Goal: Task Accomplishment & Management: Use online tool/utility

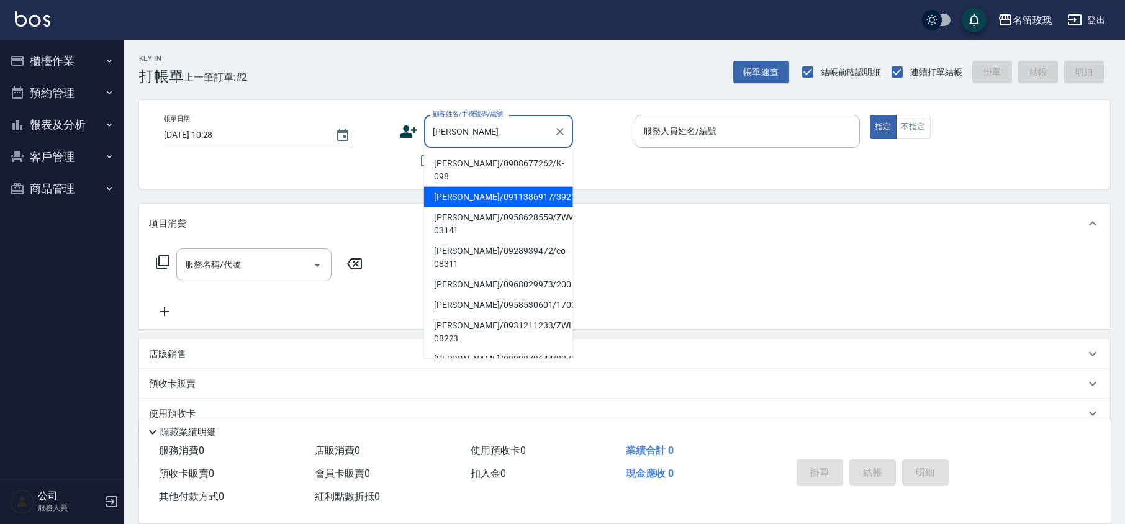
click at [518, 187] on li "[PERSON_NAME]/0911386917/3921" at bounding box center [498, 197] width 149 height 20
type input "[PERSON_NAME]/0911386917/3921"
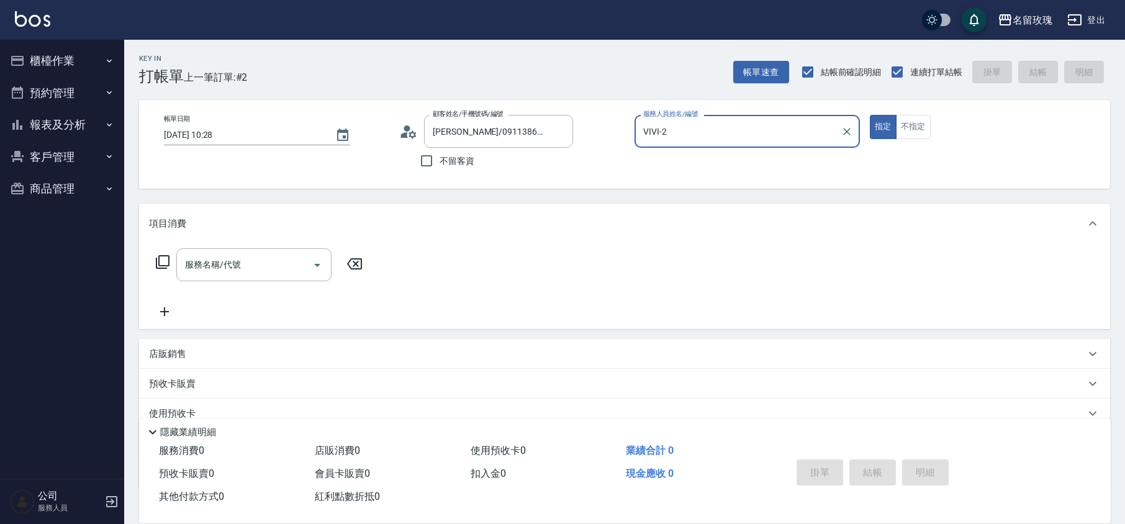
type input "VIVI-2"
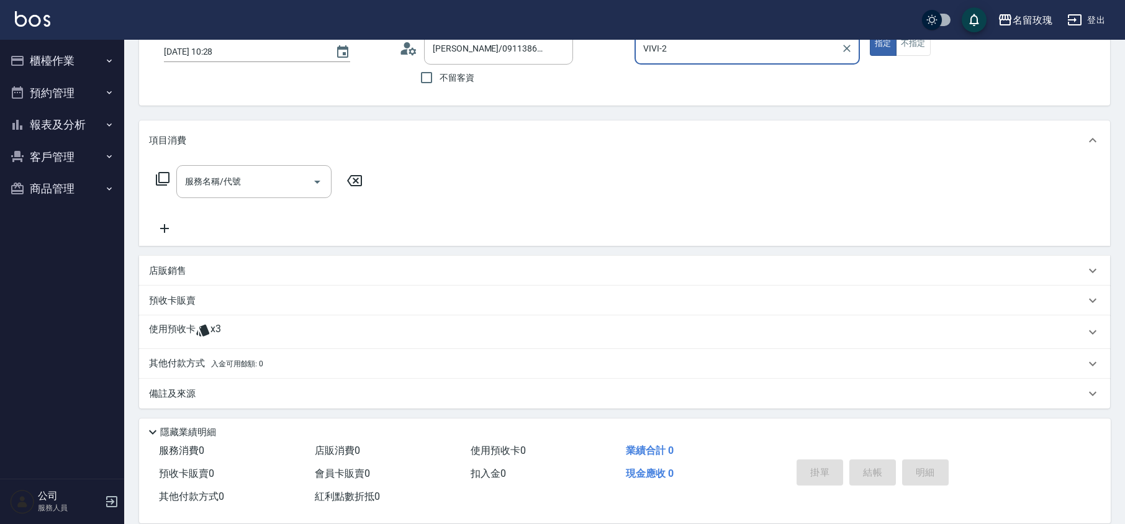
scroll to position [84, 0]
click at [246, 321] on div "使用預收卡 x3" at bounding box center [617, 330] width 936 height 19
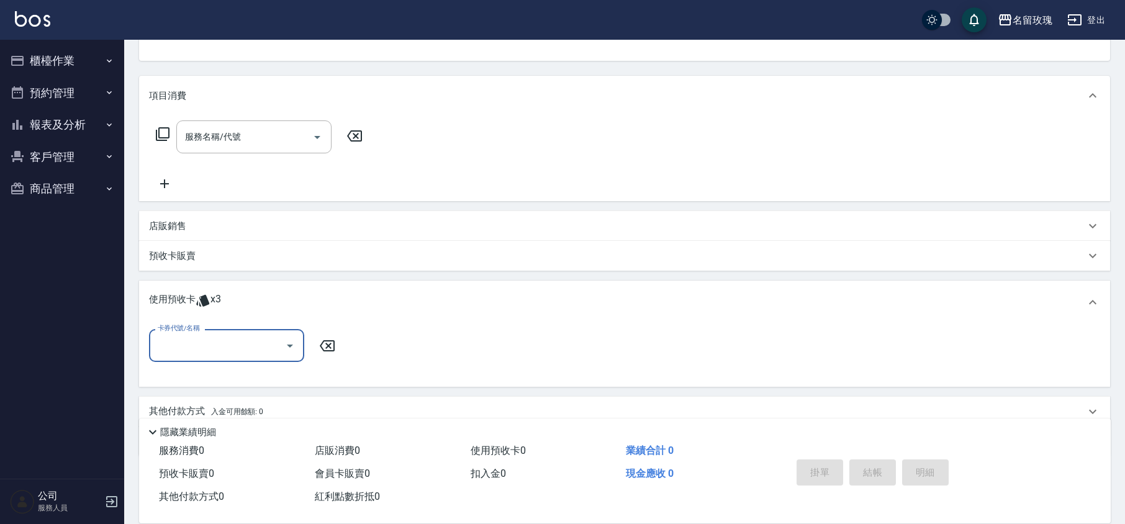
scroll to position [177, 0]
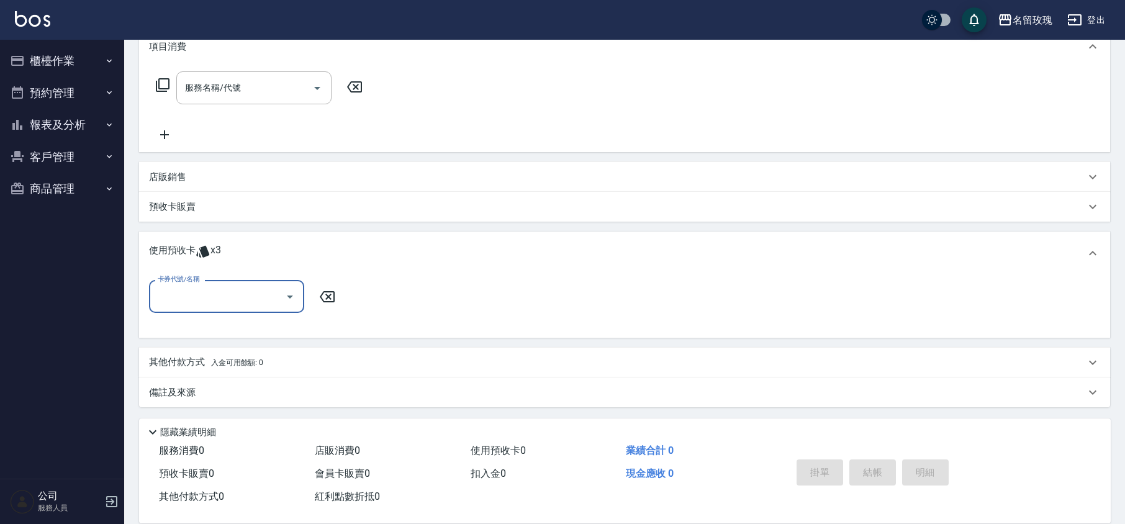
click at [254, 293] on input "卡券代號/名稱" at bounding box center [217, 296] width 125 height 22
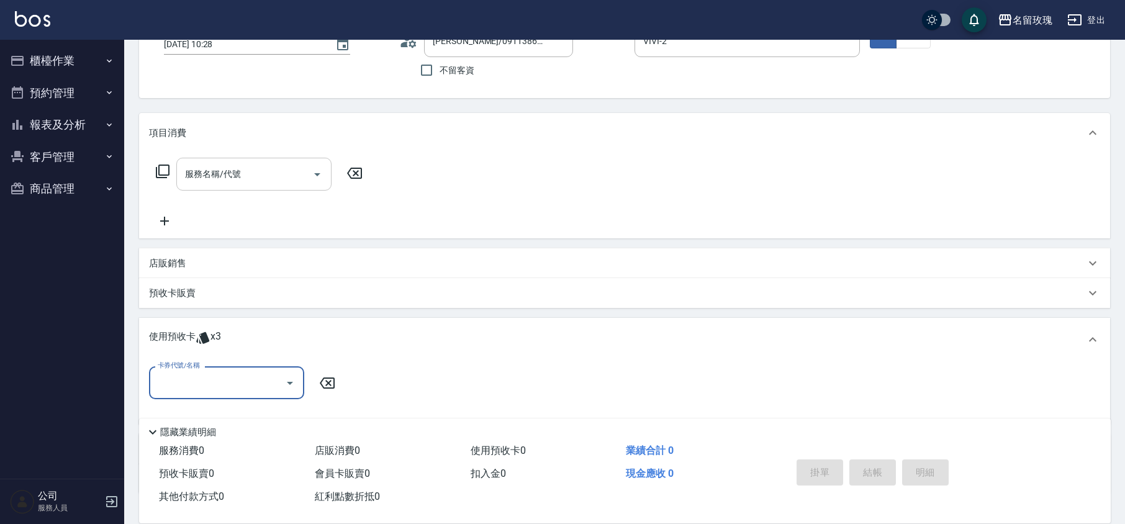
scroll to position [0, 0]
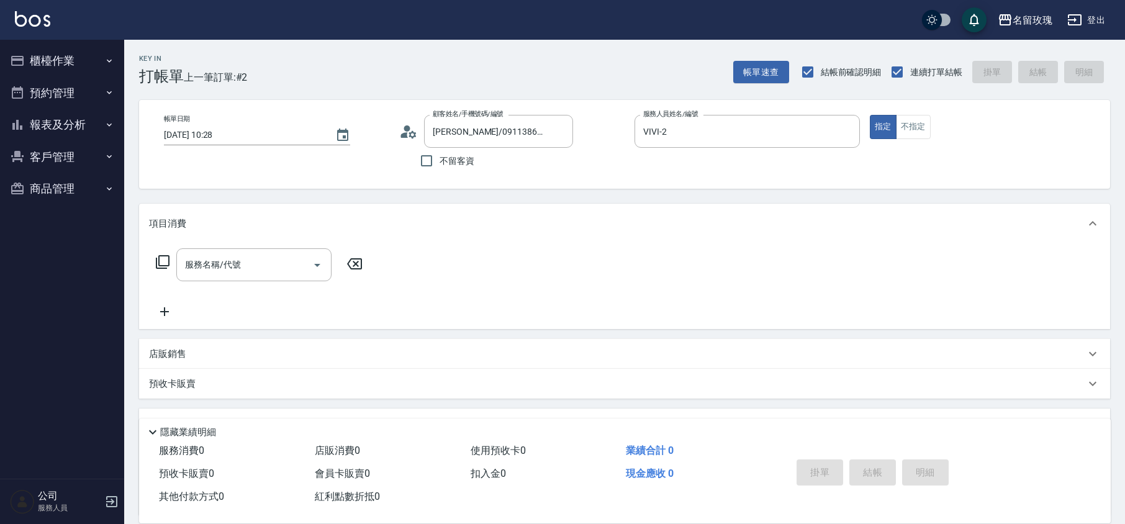
click at [400, 132] on icon at bounding box center [408, 131] width 19 height 19
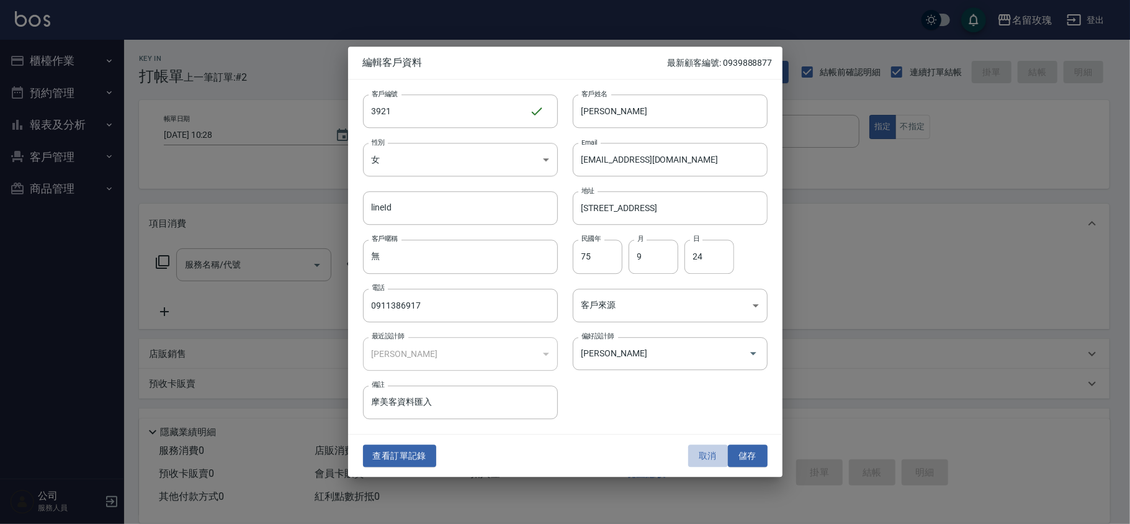
click at [703, 457] on button "取消" at bounding box center [708, 455] width 40 height 23
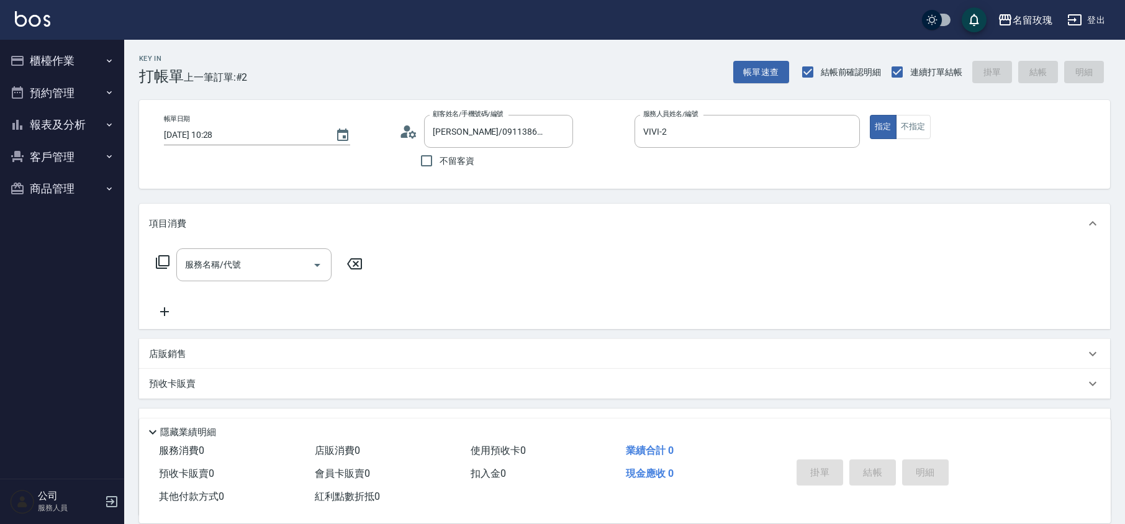
click at [418, 138] on div "顧客姓名/手機號碼/編號 [PERSON_NAME]/0911386917/3921 顧客姓名/手機號碼/編號" at bounding box center [511, 131] width 225 height 33
click at [400, 138] on icon at bounding box center [408, 131] width 19 height 19
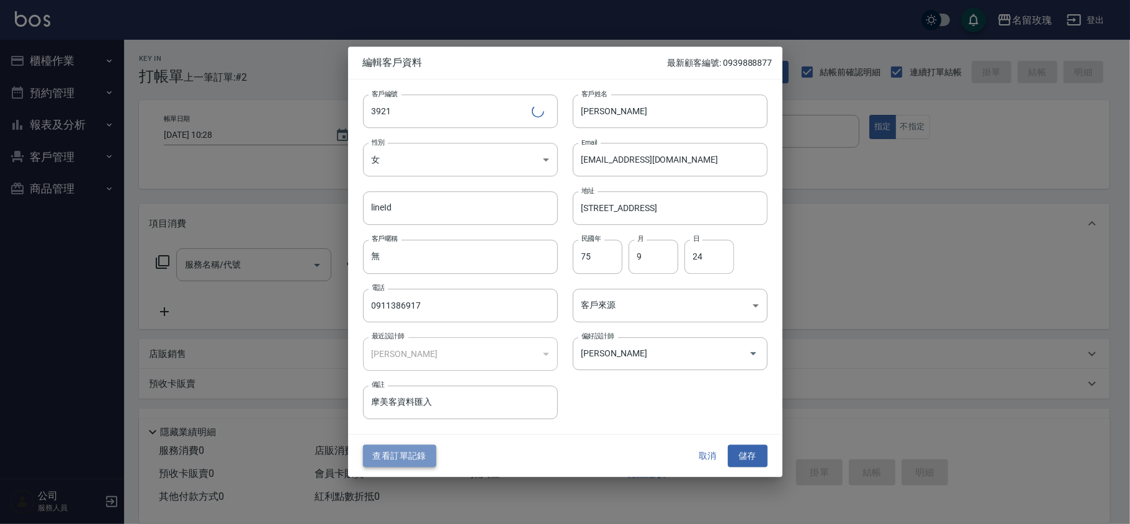
click at [388, 457] on button "查看訂單記錄" at bounding box center [399, 455] width 73 height 23
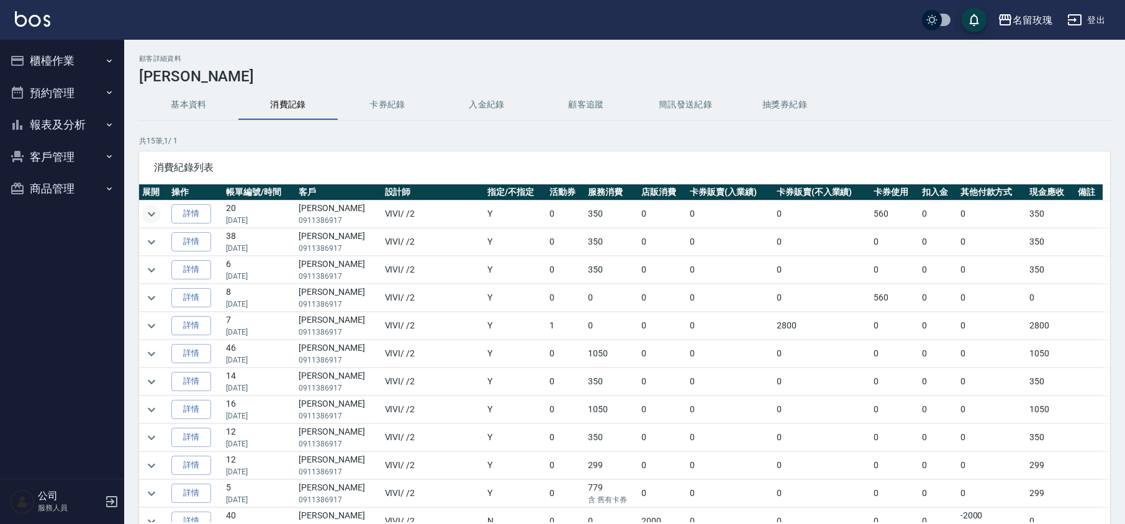
click at [149, 211] on icon "expand row" at bounding box center [151, 214] width 15 height 15
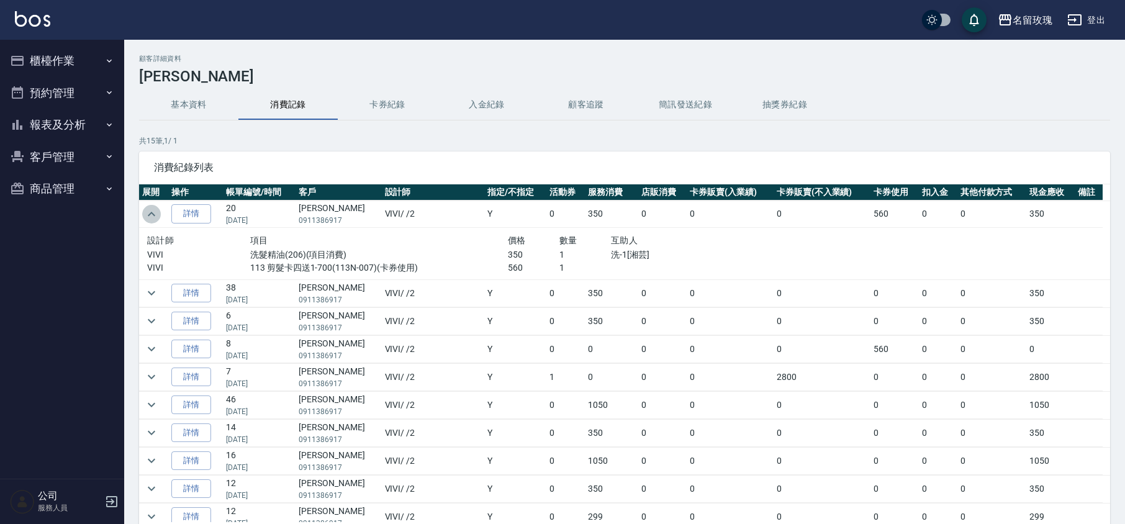
click at [142, 217] on button "expand row" at bounding box center [151, 214] width 19 height 19
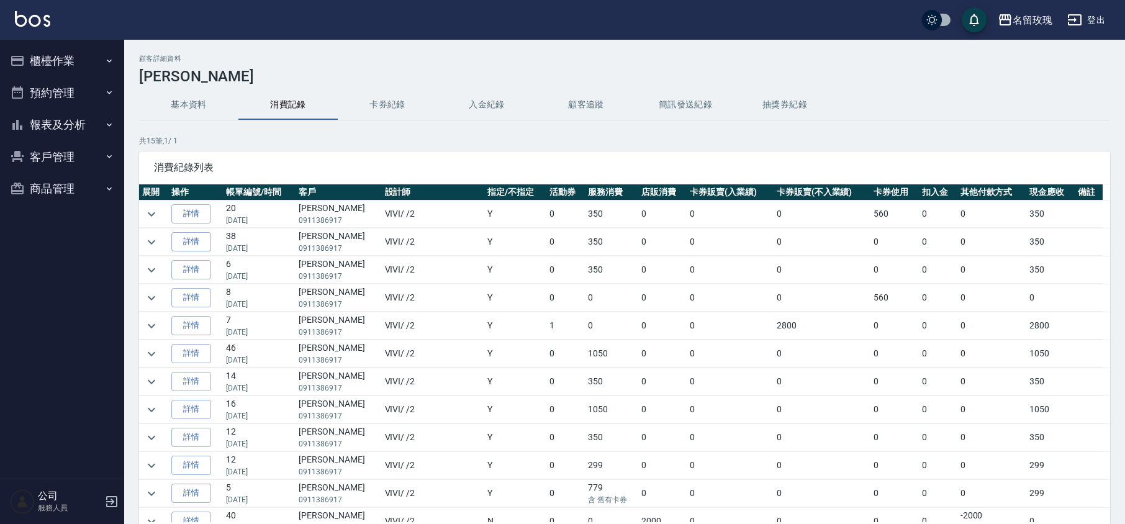
click at [50, 58] on button "櫃檯作業" at bounding box center [62, 61] width 114 height 32
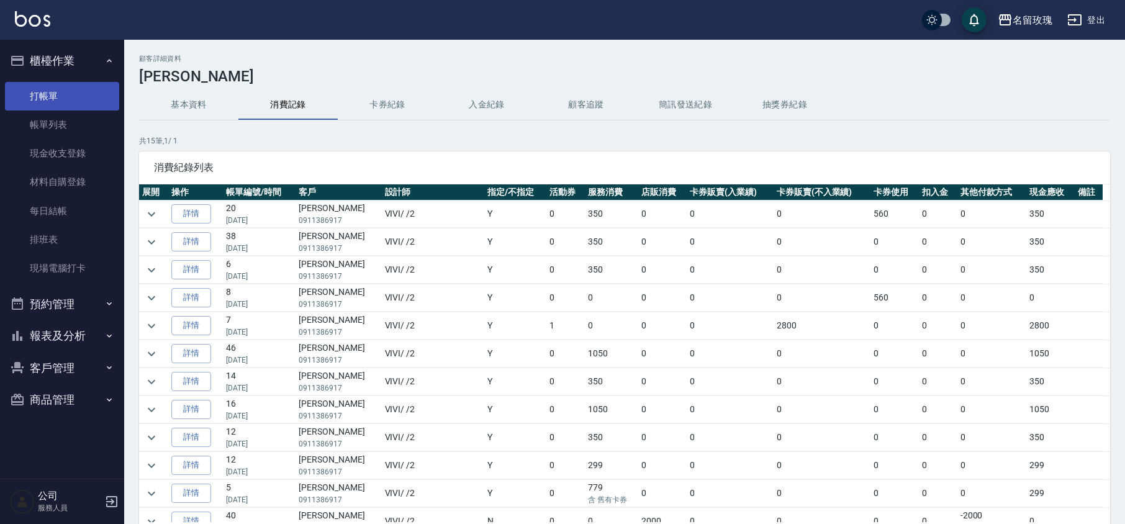
click at [58, 88] on link "打帳單" at bounding box center [62, 96] width 114 height 29
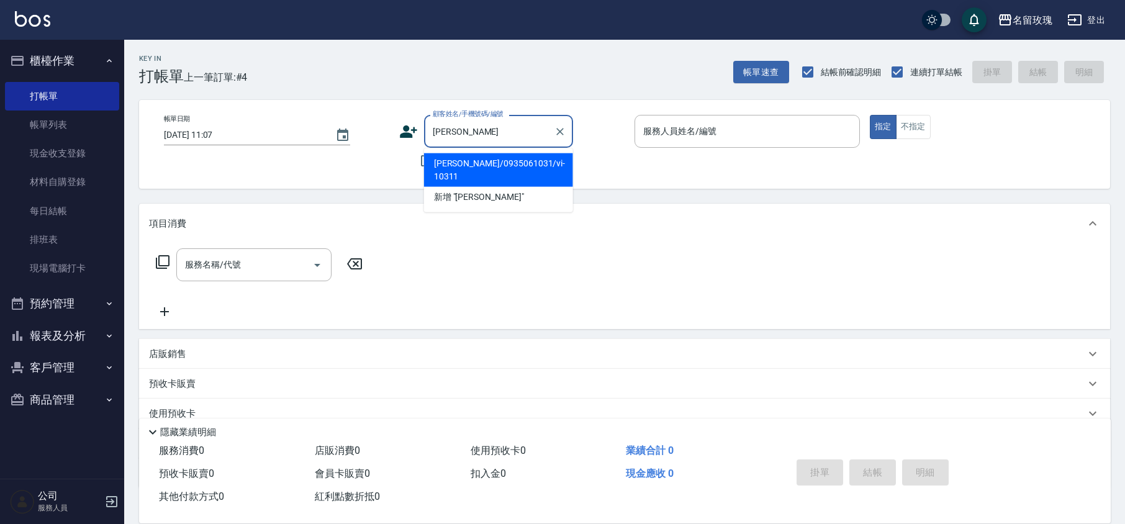
click at [477, 164] on li "[PERSON_NAME]/0935061031/vi-10311" at bounding box center [498, 170] width 149 height 34
type input "[PERSON_NAME]/0935061031/vi-10311"
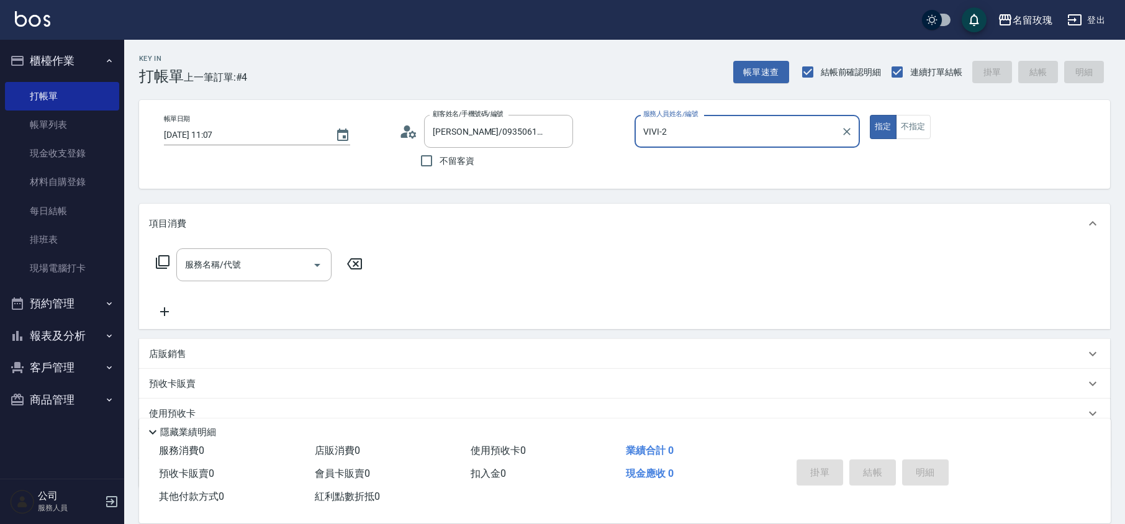
type input "VIVI-2"
click at [554, 130] on icon "Clear" at bounding box center [560, 131] width 12 height 12
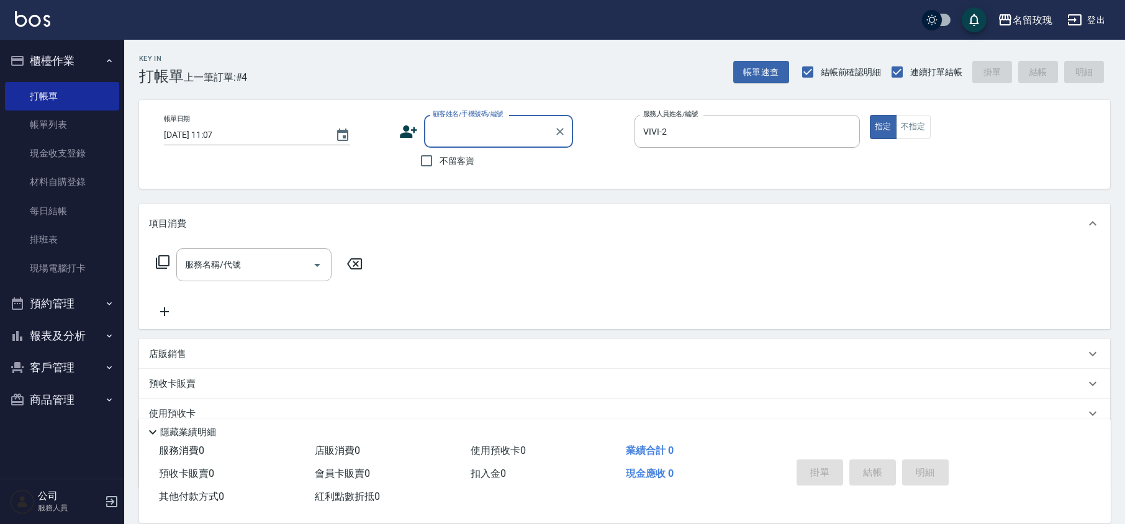
click at [464, 127] on input "顧客姓名/手機號碼/編號" at bounding box center [488, 131] width 119 height 22
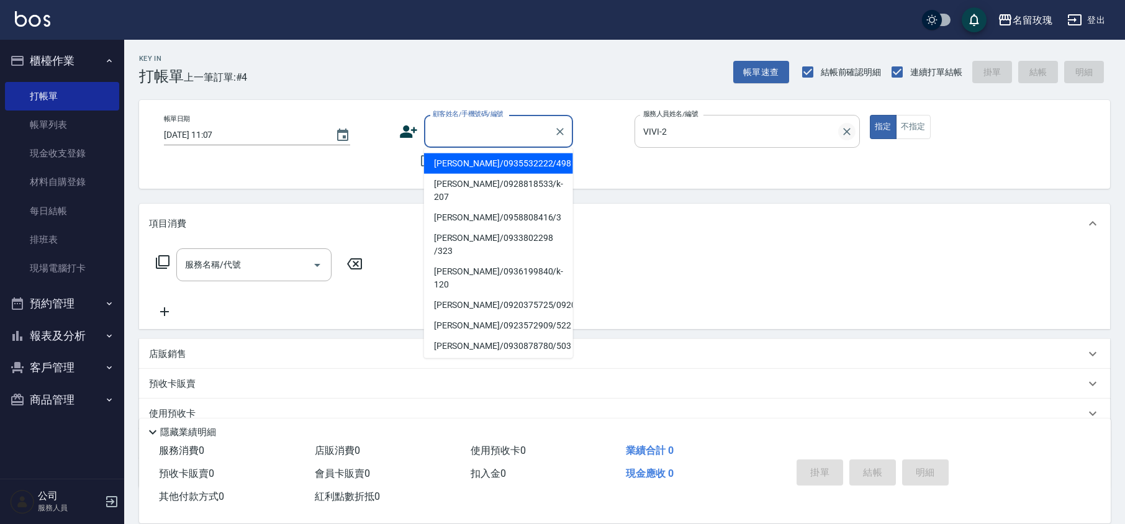
click at [850, 130] on icon "Clear" at bounding box center [846, 131] width 12 height 12
click at [495, 122] on div "顧客姓名/手機號碼/編號 顧客姓名/手機號碼/編號" at bounding box center [498, 131] width 149 height 33
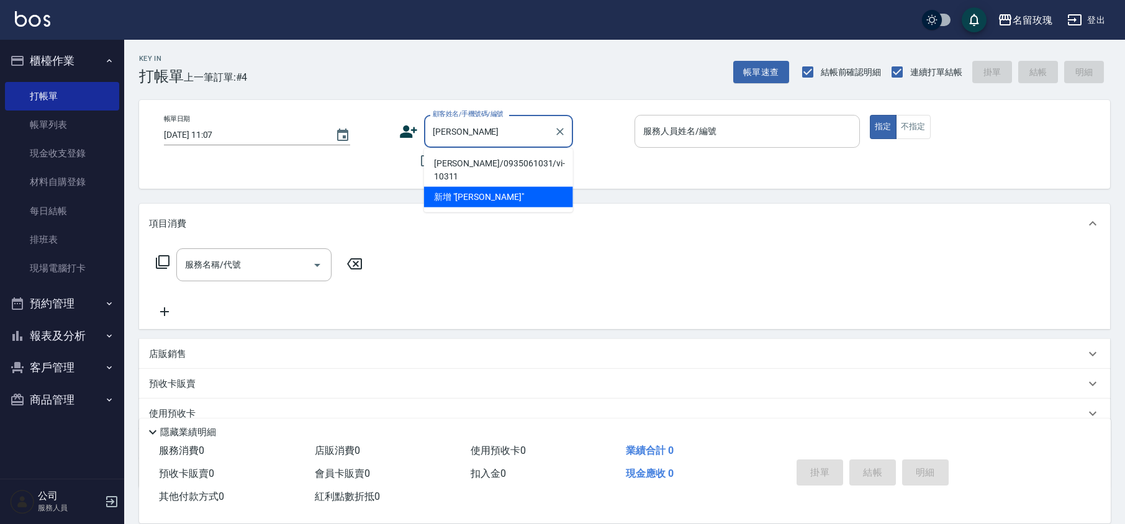
click at [479, 169] on li "[PERSON_NAME]/0935061031/vi-10311" at bounding box center [498, 170] width 149 height 34
type input "[PERSON_NAME]/0935061031/vi-10311"
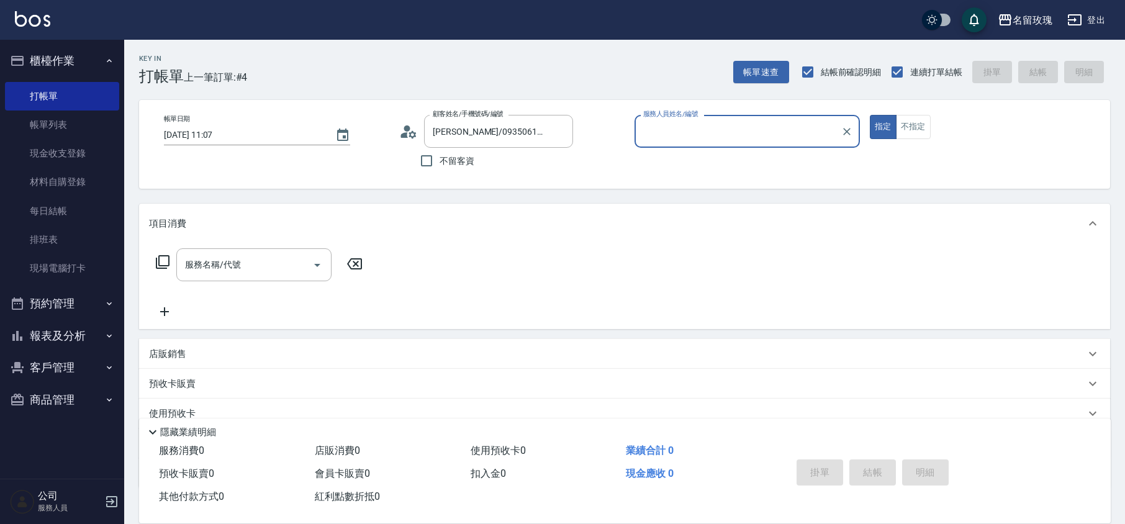
type input "VIVI-2"
click at [396, 132] on div "帳單日期 [DATE] 11:07 顧客姓名/手機號碼/編號 [PERSON_NAME]/0935061031/vi-10311 顧客姓名/手機號碼/編號 不…" at bounding box center [624, 144] width 941 height 59
click at [400, 132] on icon at bounding box center [408, 131] width 19 height 19
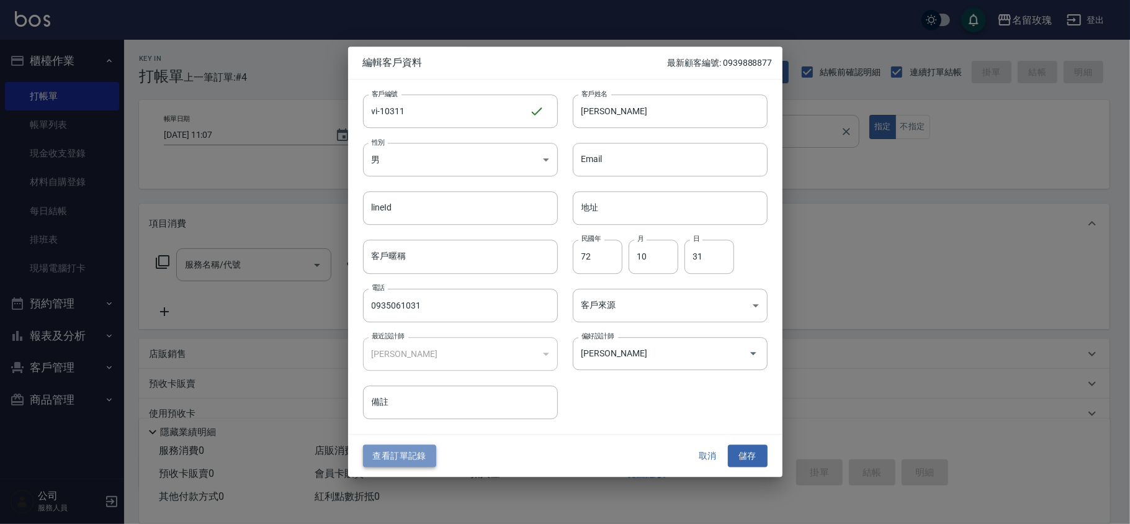
click at [416, 457] on button "查看訂單記錄" at bounding box center [399, 455] width 73 height 23
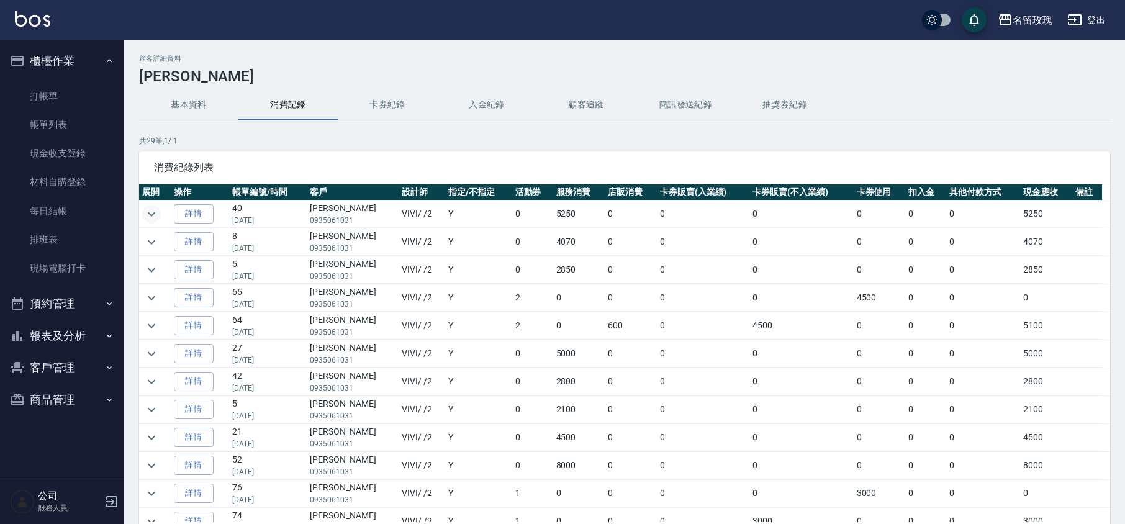
click at [155, 214] on icon "expand row" at bounding box center [151, 214] width 15 height 15
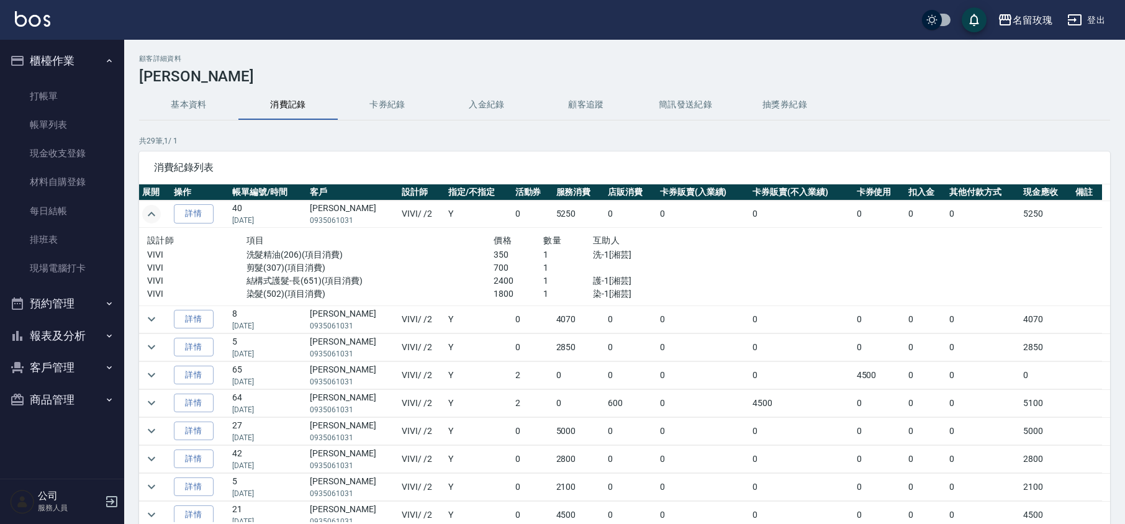
click at [156, 212] on icon "expand row" at bounding box center [151, 214] width 15 height 15
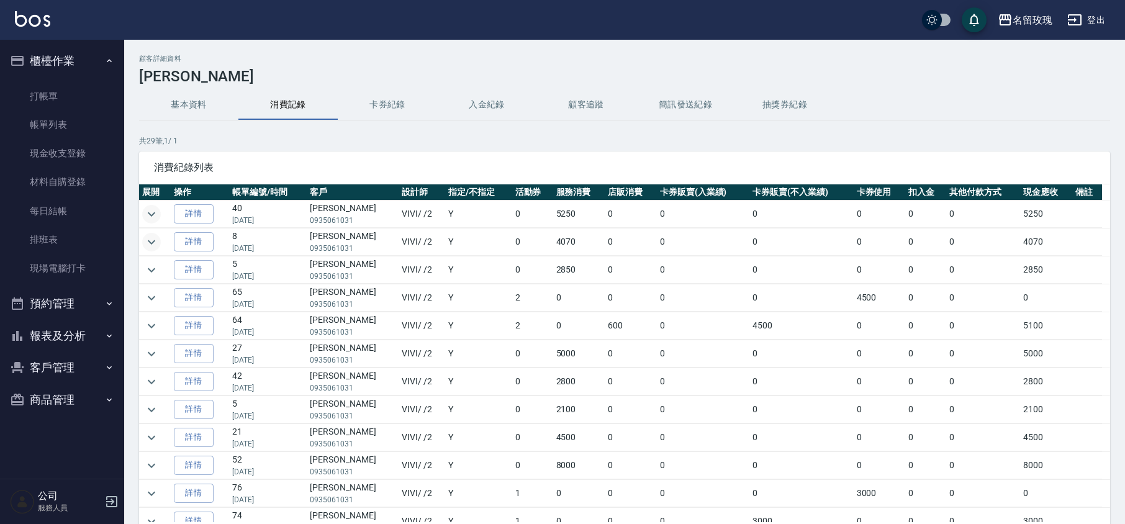
click at [149, 247] on icon "expand row" at bounding box center [151, 242] width 15 height 15
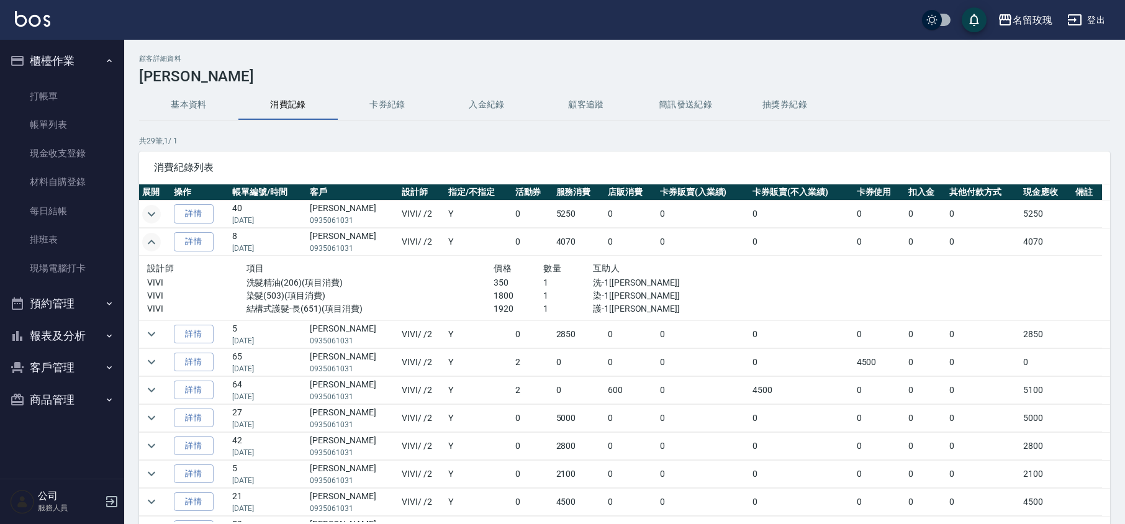
click at [149, 245] on icon "expand row" at bounding box center [151, 242] width 15 height 15
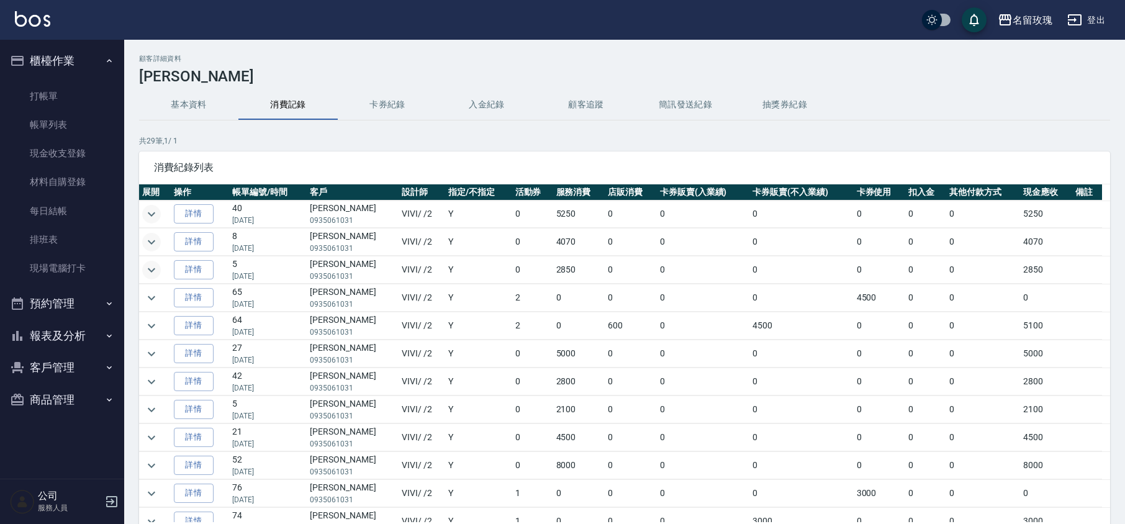
click at [147, 277] on icon "expand row" at bounding box center [151, 270] width 15 height 15
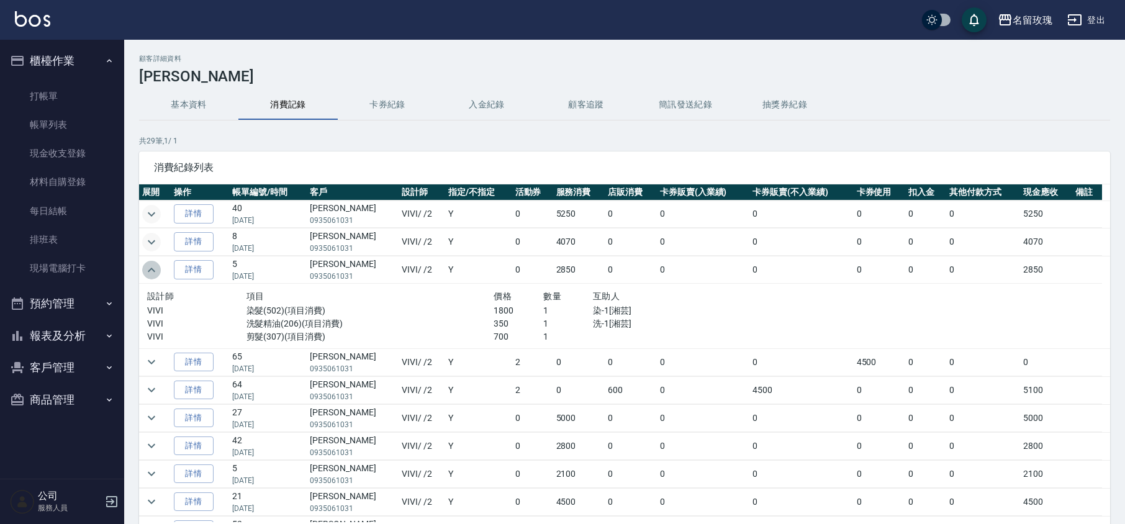
click at [148, 273] on icon "expand row" at bounding box center [151, 270] width 15 height 15
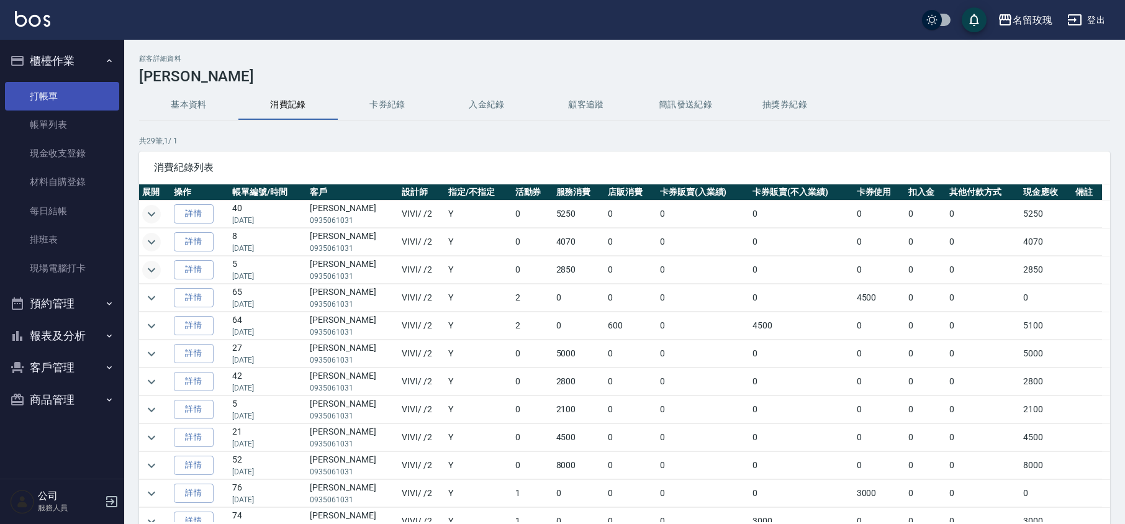
click at [72, 104] on link "打帳單" at bounding box center [62, 96] width 114 height 29
